Goal: Information Seeking & Learning: Find specific page/section

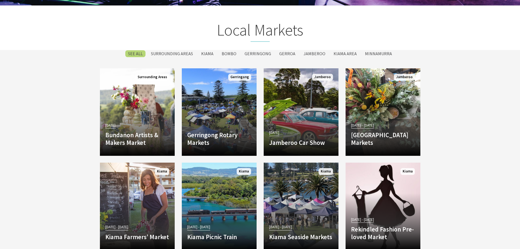
scroll to position [946, 0]
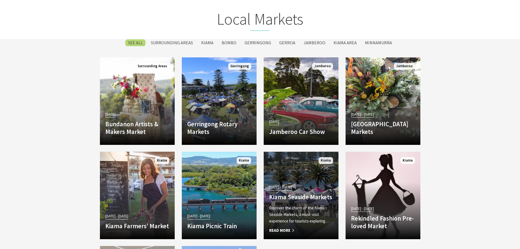
click at [304, 193] on h4 "Kiama Seaside Markets" at bounding box center [301, 197] width 64 height 8
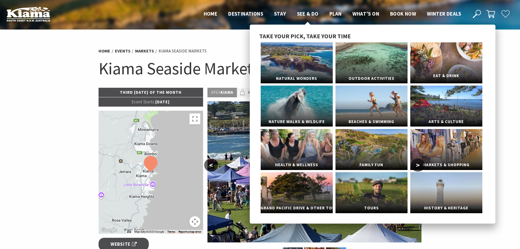
click at [434, 61] on link "Eat & Drink" at bounding box center [446, 62] width 72 height 41
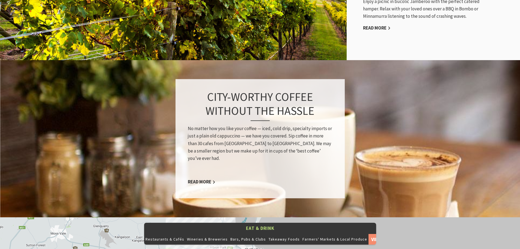
scroll to position [408, 0]
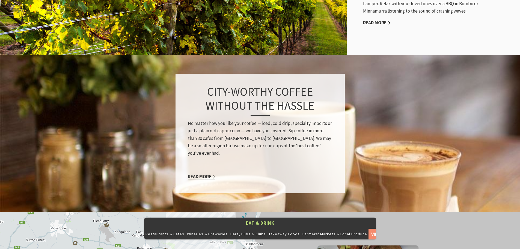
click at [206, 174] on link "Read More" at bounding box center [202, 177] width 28 height 6
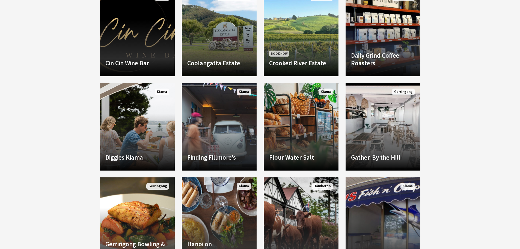
scroll to position [596, 0]
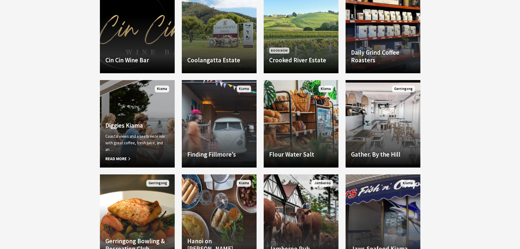
click at [121, 126] on h4 "Diggies Kiama" at bounding box center [137, 125] width 64 height 8
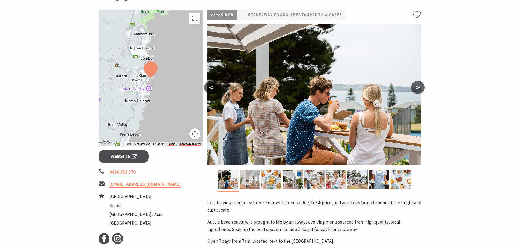
scroll to position [79, 0]
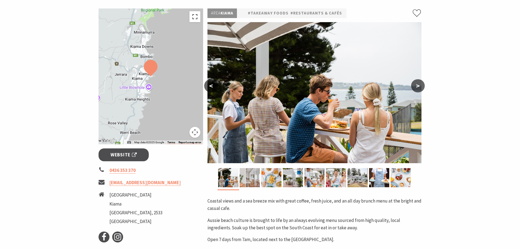
click at [194, 17] on button "Toggle fullscreen view" at bounding box center [194, 16] width 11 height 11
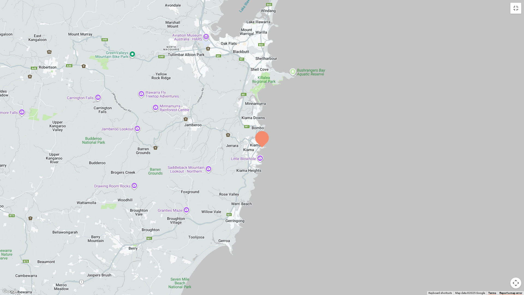
click at [257, 145] on img at bounding box center [262, 139] width 14 height 16
click at [265, 136] on img at bounding box center [262, 139] width 14 height 16
click at [518, 9] on button "Toggle fullscreen view" at bounding box center [515, 8] width 11 height 11
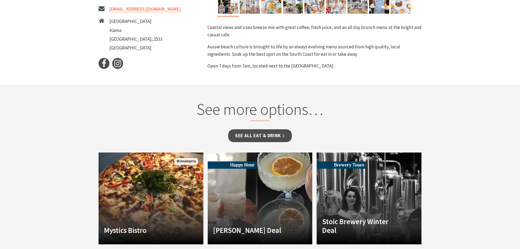
scroll to position [152, 0]
